Goal: Task Accomplishment & Management: Use online tool/utility

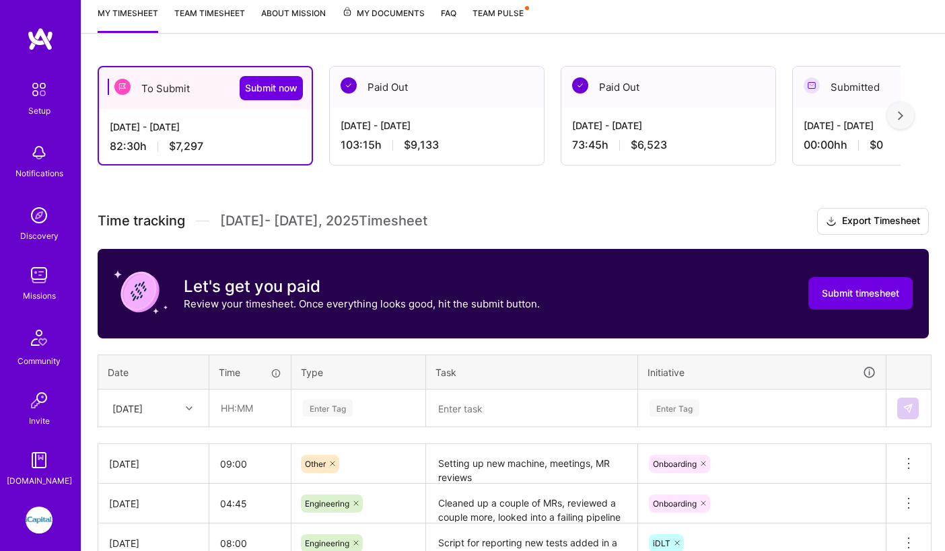
scroll to position [183, 0]
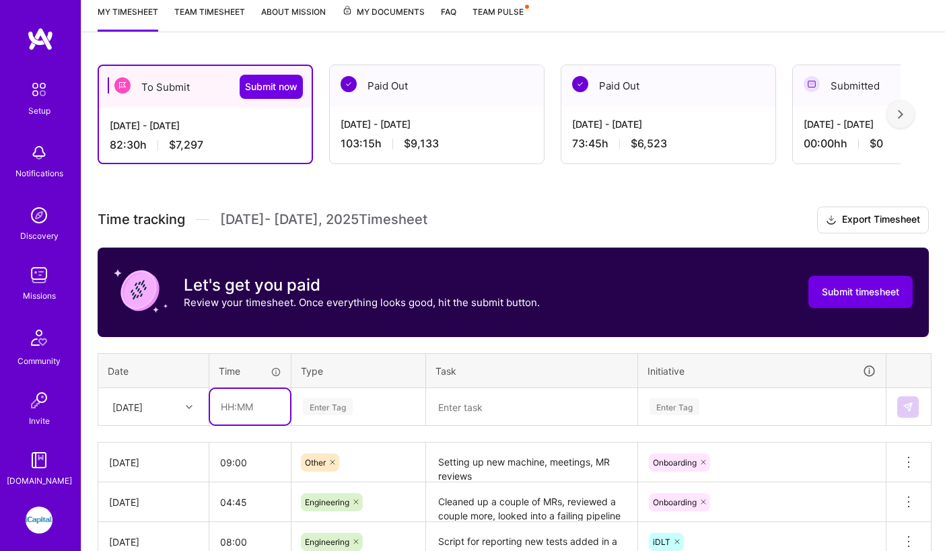
click at [233, 399] on input "text" at bounding box center [250, 407] width 80 height 36
type input "10:00"
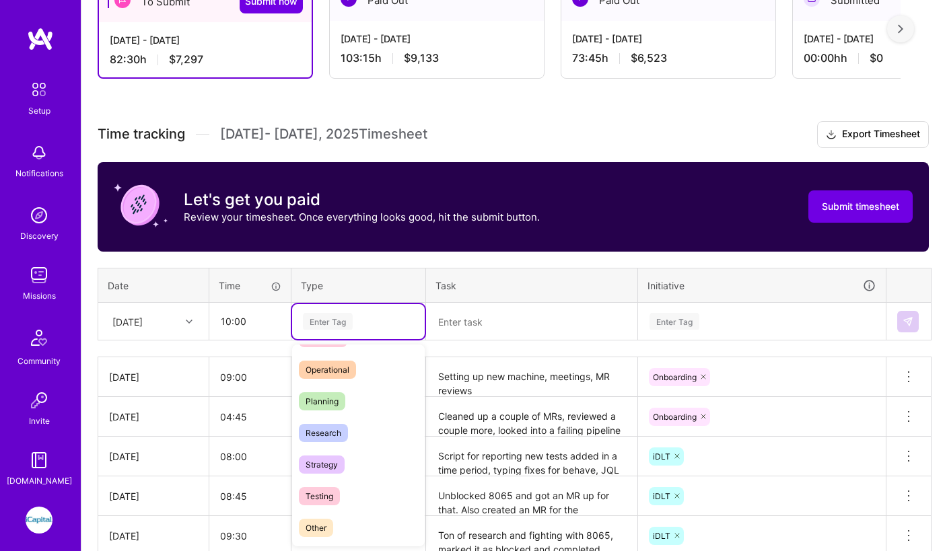
scroll to position [277, 0]
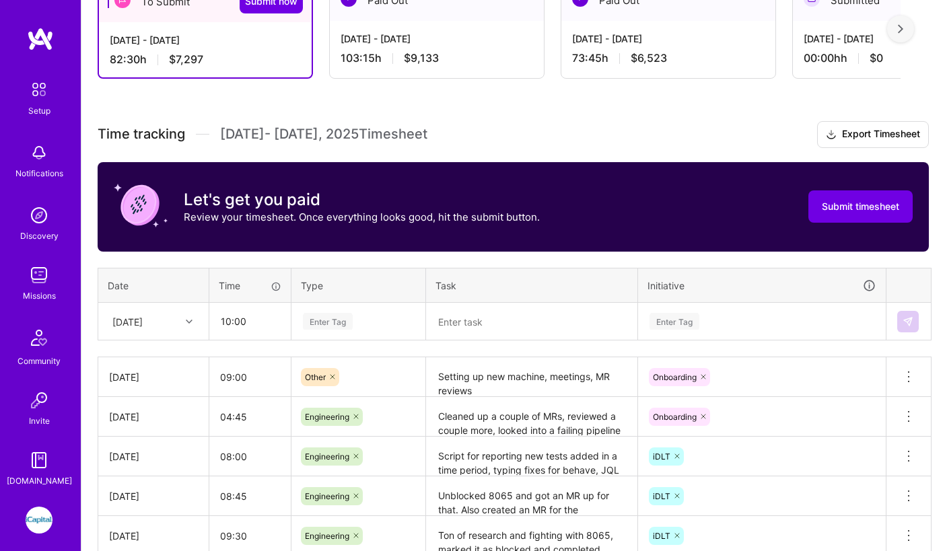
click at [365, 327] on div "Enter Tag" at bounding box center [358, 321] width 114 height 17
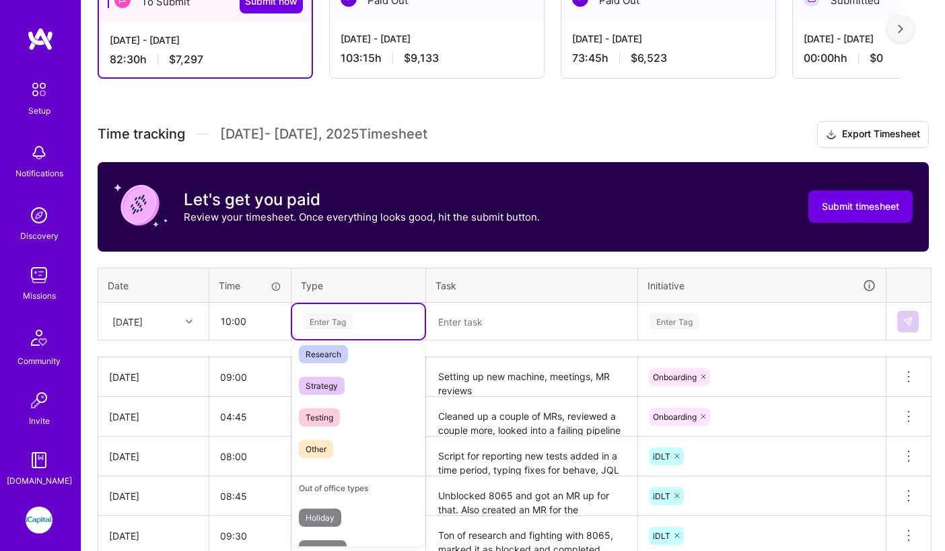
scroll to position [328, 0]
click at [325, 439] on span "Other" at bounding box center [316, 448] width 34 height 18
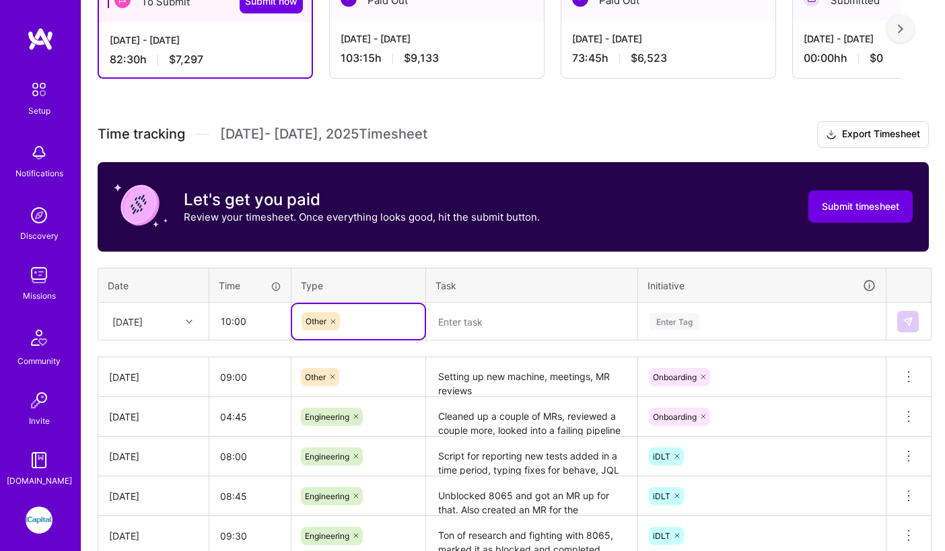
click at [470, 325] on textarea at bounding box center [531, 321] width 209 height 35
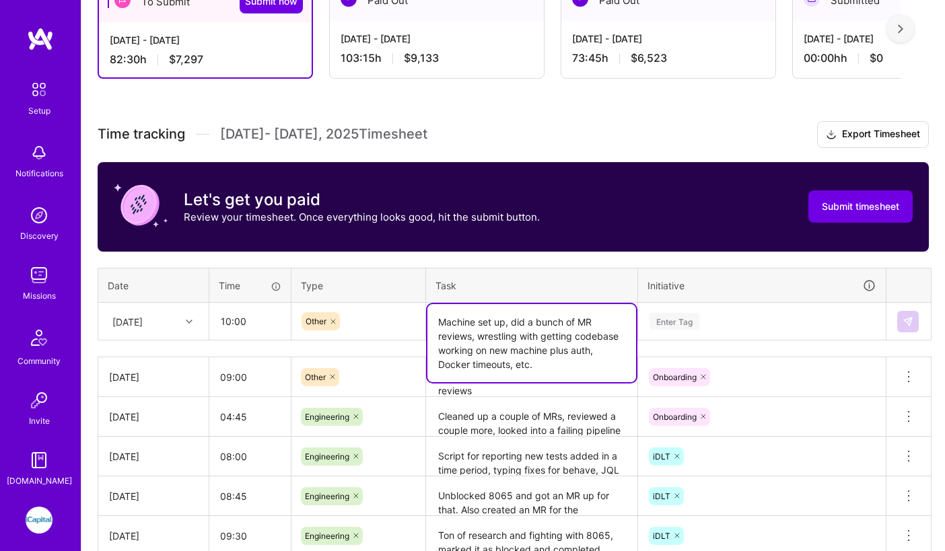
type textarea "Machine set up, did a bunch of MR reviews, wrestling with getting codebase work…"
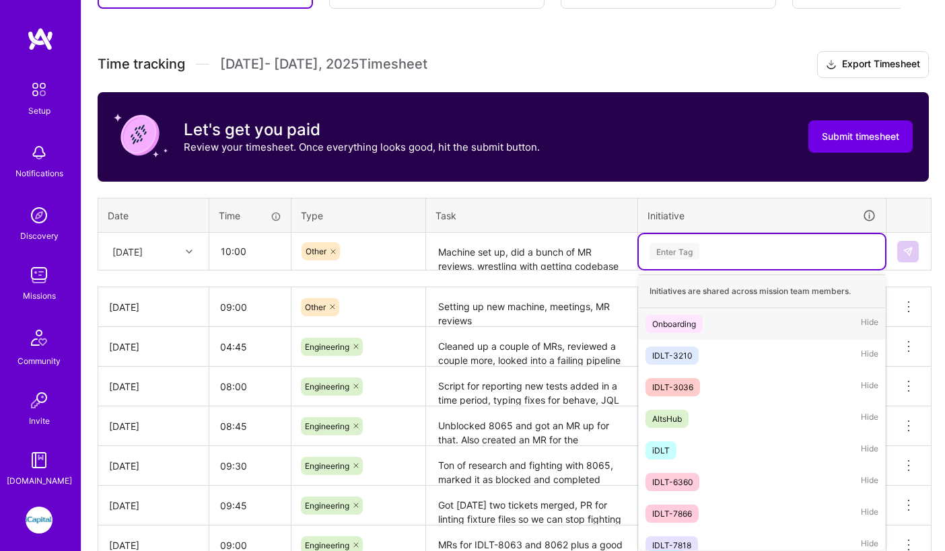
scroll to position [342, 0]
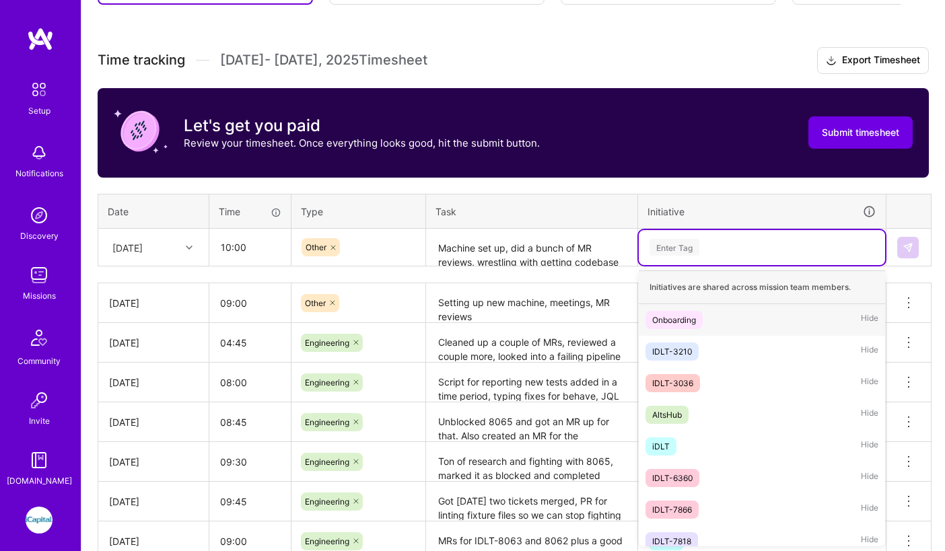
click at [678, 320] on div "Onboarding" at bounding box center [674, 320] width 44 height 14
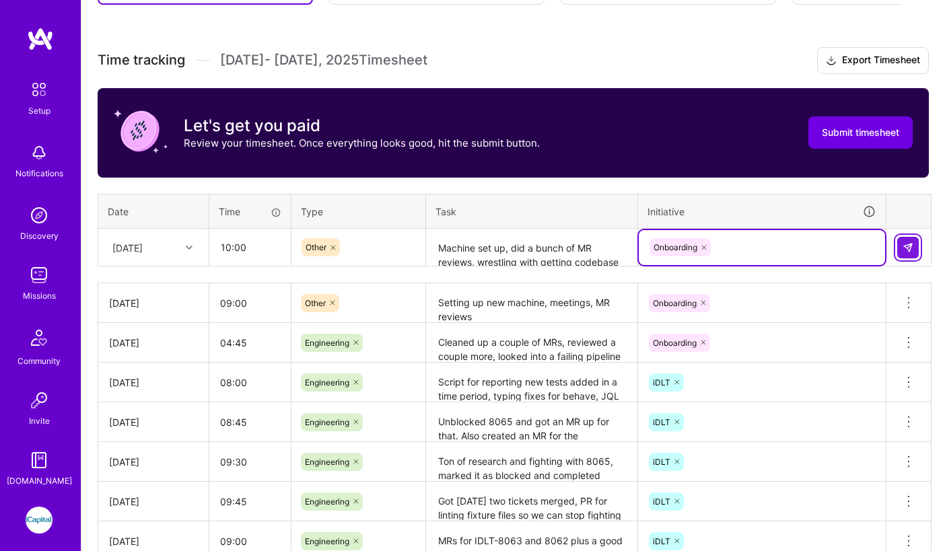
click at [906, 253] on button at bounding box center [908, 248] width 22 height 22
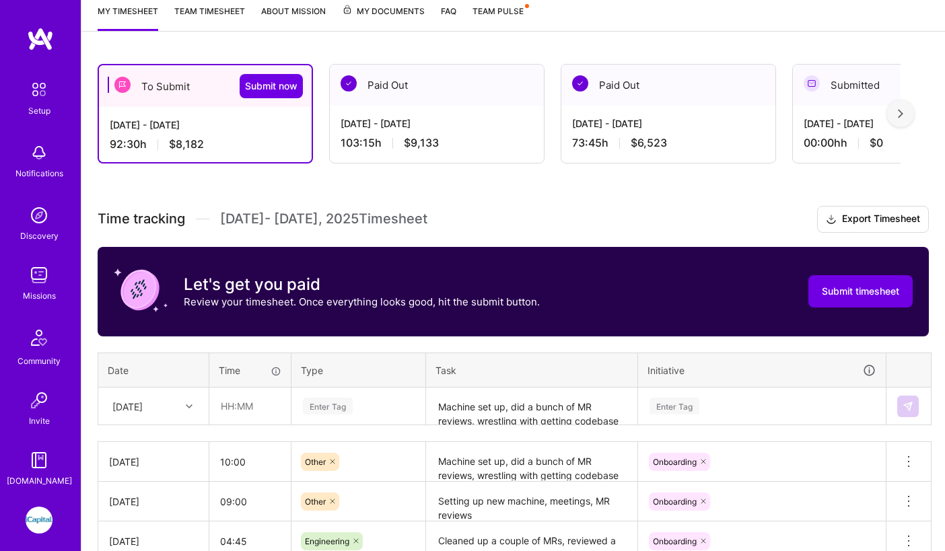
scroll to position [180, 0]
